Goal: Find specific page/section: Find specific page/section

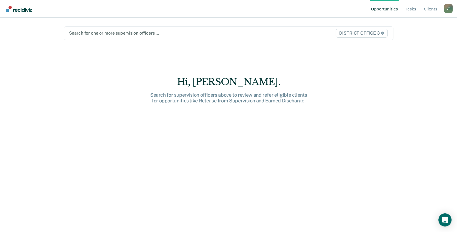
click at [98, 34] on div at bounding box center [180, 33] width 223 height 6
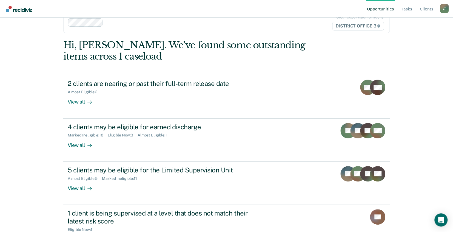
scroll to position [27, 0]
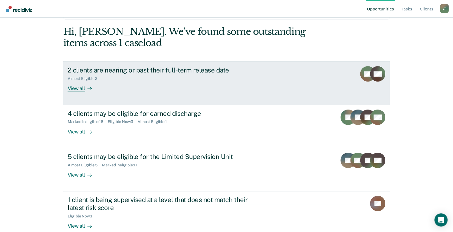
click at [77, 90] on div "View all" at bounding box center [83, 86] width 31 height 11
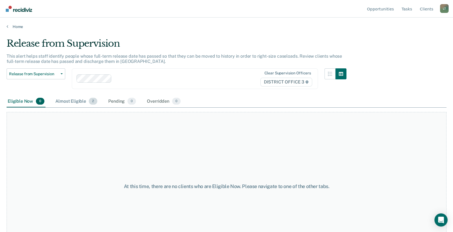
click at [77, 101] on div "Almost Eligible 2" at bounding box center [76, 101] width 44 height 12
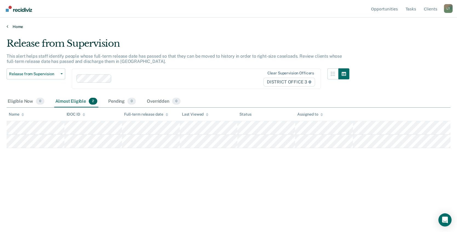
click at [7, 27] on icon at bounding box center [8, 26] width 2 height 4
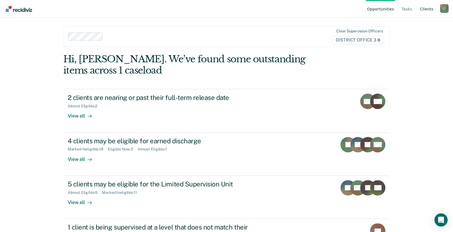
click at [430, 12] on link "Client s" at bounding box center [427, 9] width 16 height 18
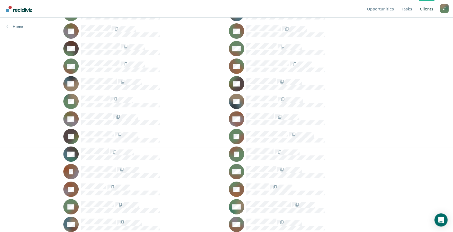
scroll to position [110, 0]
